Goal: Submit feedback/report problem

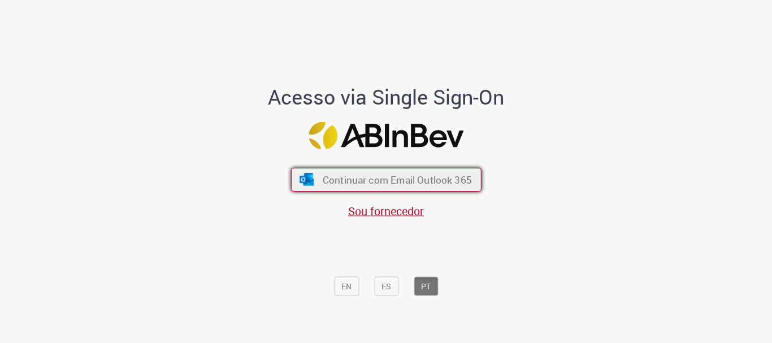
click at [445, 183] on span "Continuar com Email Outlook 365" at bounding box center [396, 180] width 149 height 13
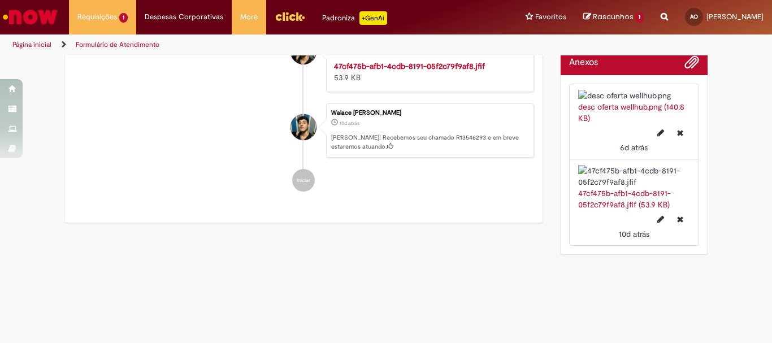
scroll to position [375, 0]
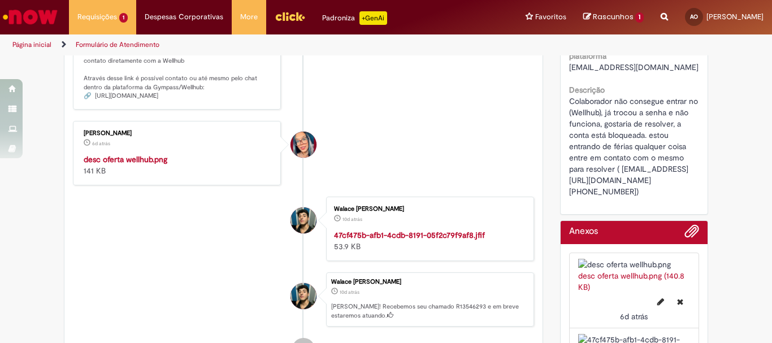
click at [151, 154] on img "Histórico de tíquete" at bounding box center [178, 154] width 188 height 0
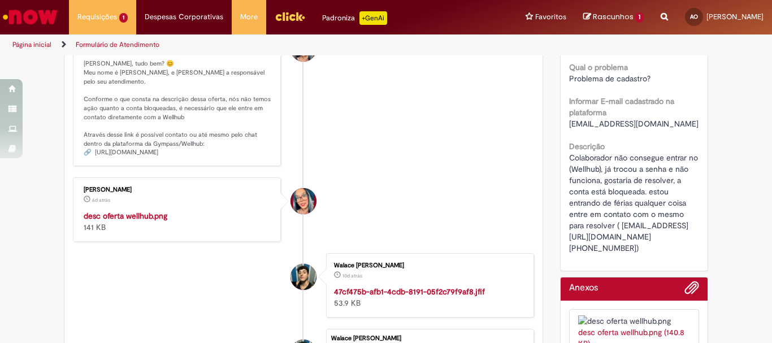
scroll to position [431, 0]
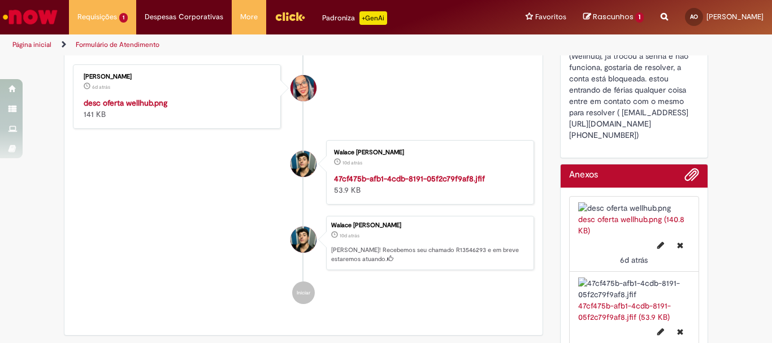
click at [115, 108] on strong "desc oferta wellhub.png" at bounding box center [126, 103] width 84 height 10
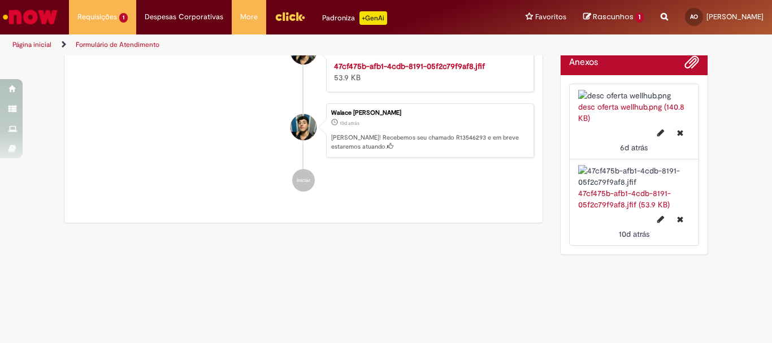
click at [632, 123] on link "desc oferta wellhub.png (140.8 KB)" at bounding box center [631, 112] width 106 height 21
click at [382, 71] on strong "47cf475b-afb1-4cdb-8191-05f2c79f9af8.jfif" at bounding box center [409, 66] width 151 height 10
click at [354, 71] on strong "47cf475b-afb1-4cdb-8191-05f2c79f9af8.jfif" at bounding box center [409, 66] width 151 height 10
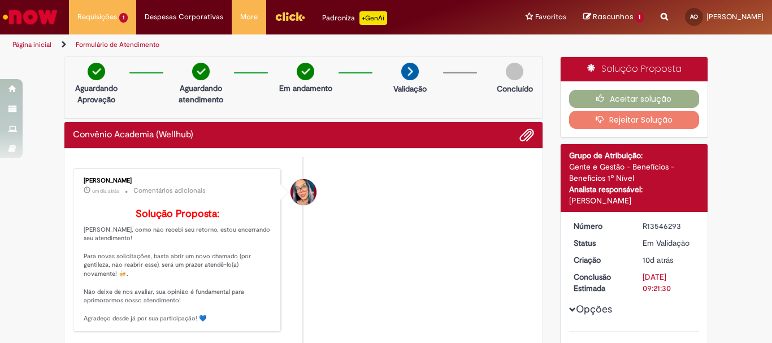
click at [655, 117] on button "Rejeitar Solução" at bounding box center [634, 120] width 131 height 18
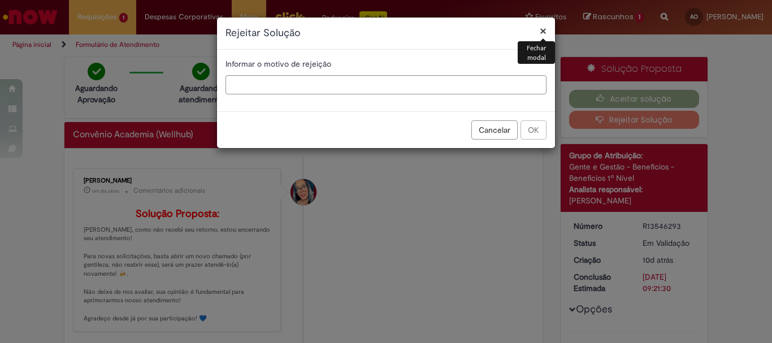
click at [540, 25] on button "×" at bounding box center [543, 31] width 7 height 12
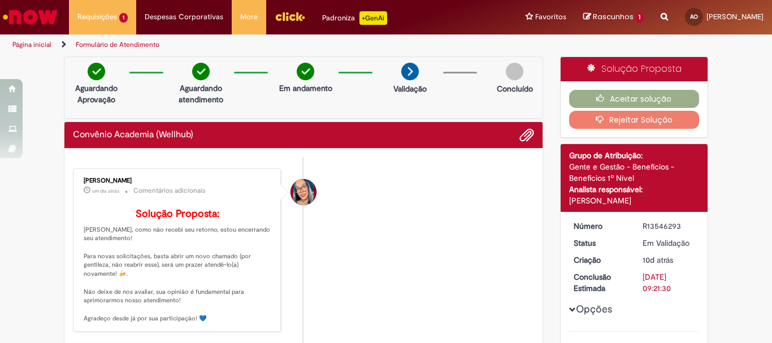
click at [600, 120] on icon "button" at bounding box center [603, 119] width 14 height 8
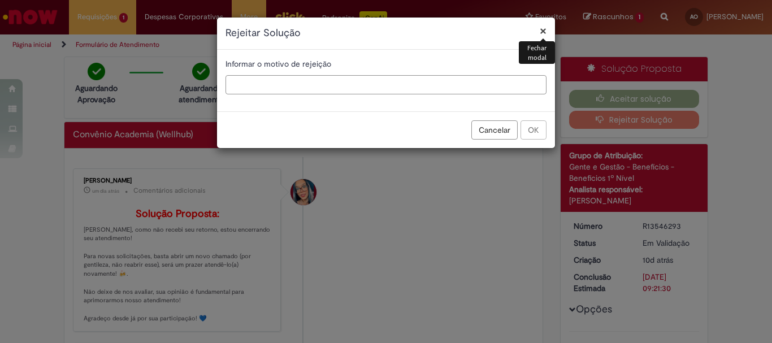
click at [491, 84] on input "text" at bounding box center [386, 84] width 321 height 19
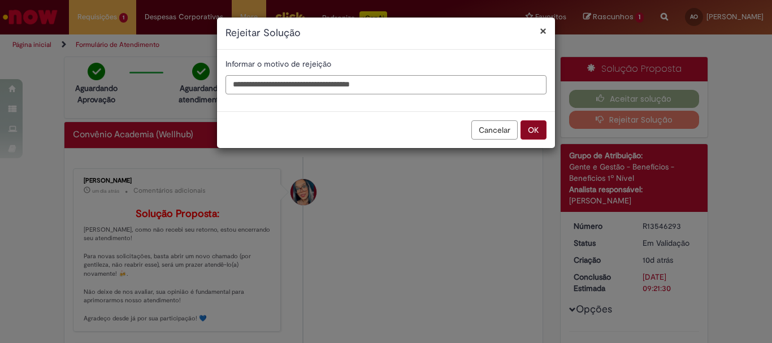
type input "**********"
click at [534, 136] on button "OK" at bounding box center [534, 129] width 26 height 19
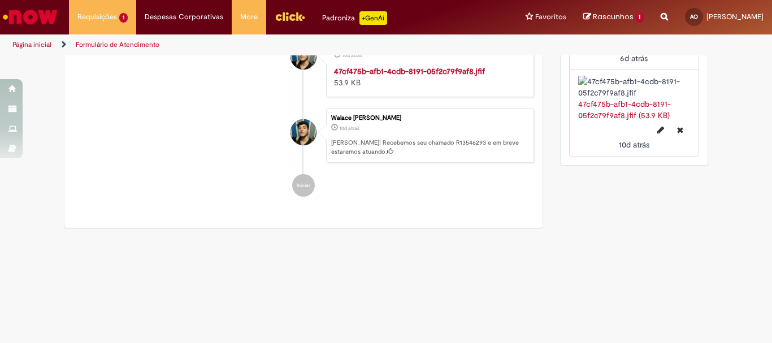
scroll to position [452, 0]
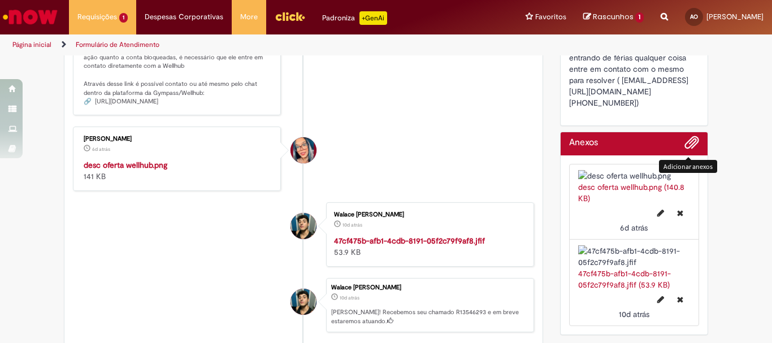
click at [690, 139] on span "Adicionar anexos" at bounding box center [692, 143] width 14 height 14
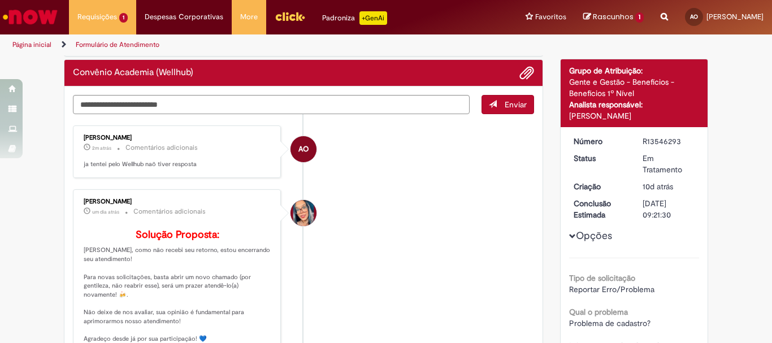
scroll to position [0, 0]
